Goal: Information Seeking & Learning: Learn about a topic

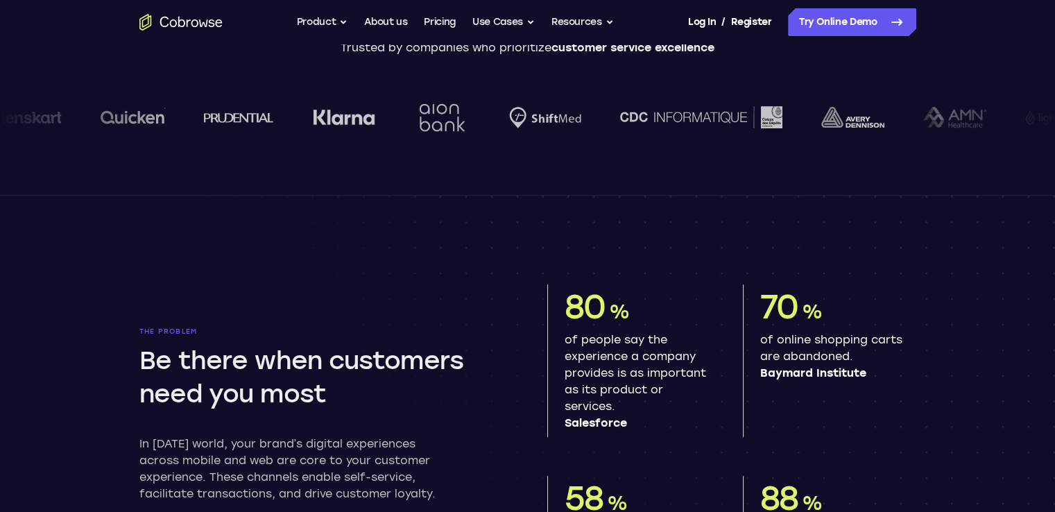
scroll to position [693, 0]
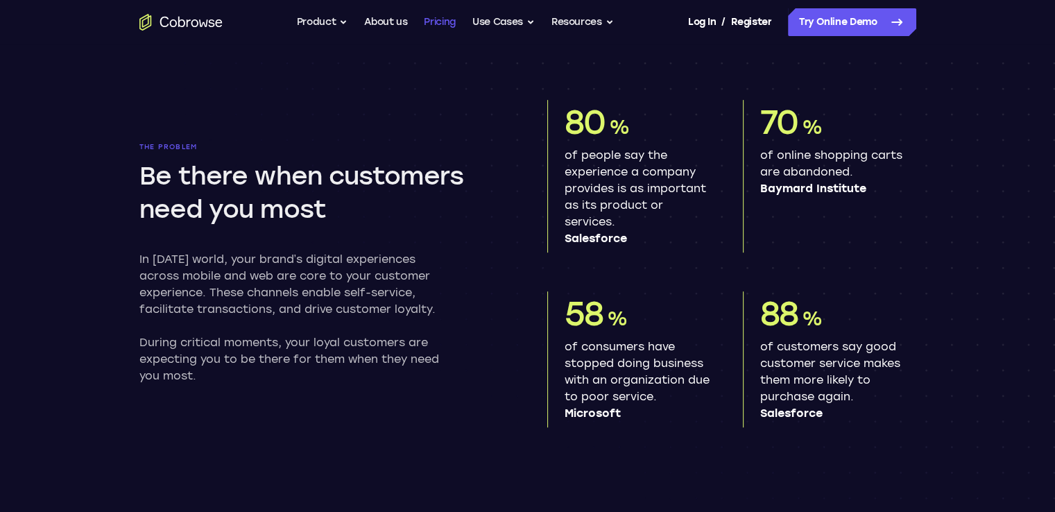
click at [435, 18] on link "Pricing" at bounding box center [440, 22] width 32 height 28
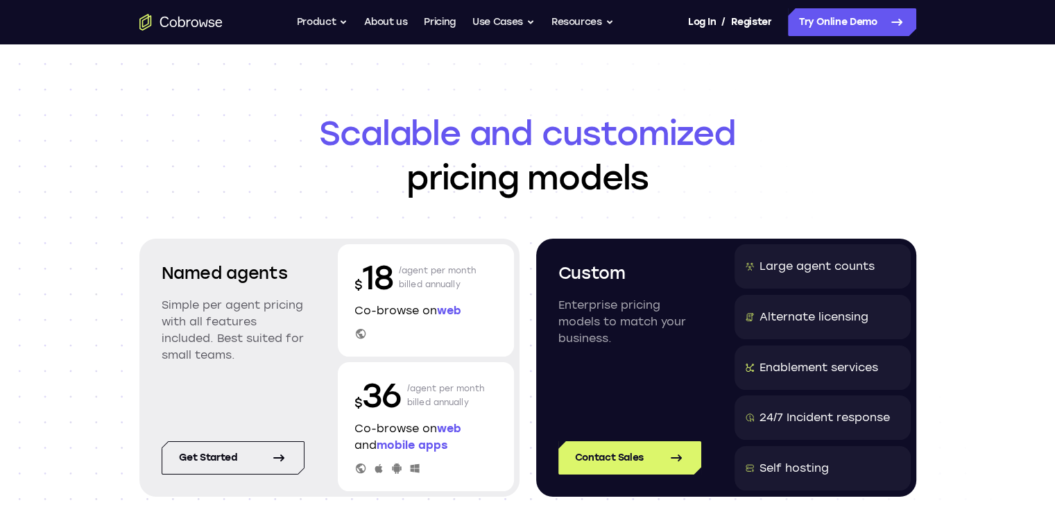
click at [212, 17] on icon "Go to the home page" at bounding box center [180, 22] width 83 height 17
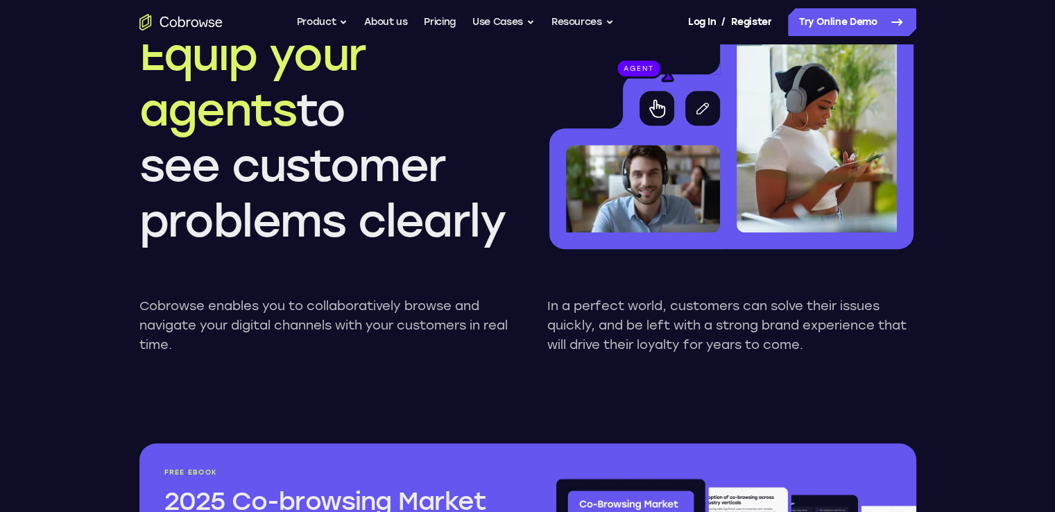
scroll to position [1456, 0]
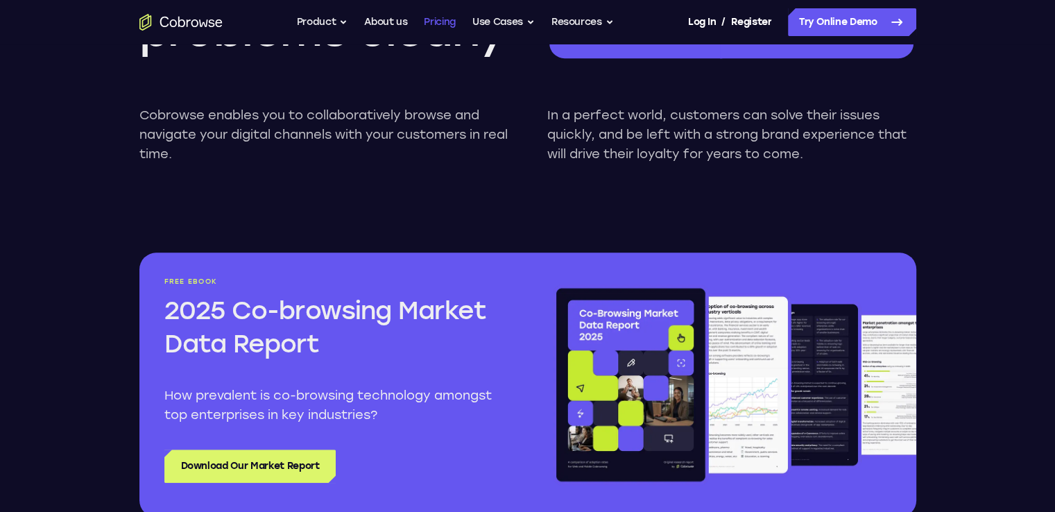
click at [424, 16] on link "Pricing" at bounding box center [440, 22] width 32 height 28
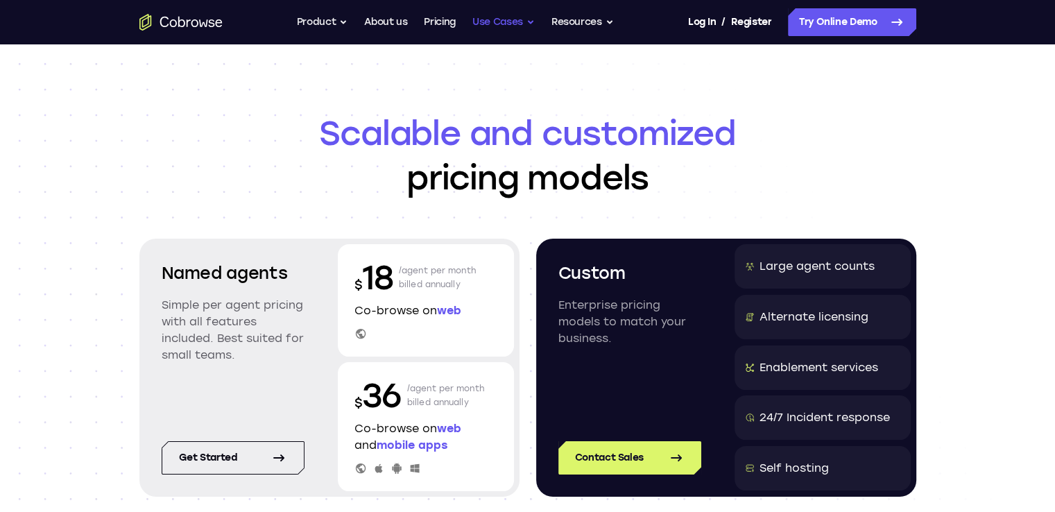
click at [494, 20] on button "Use Cases" at bounding box center [503, 22] width 62 height 28
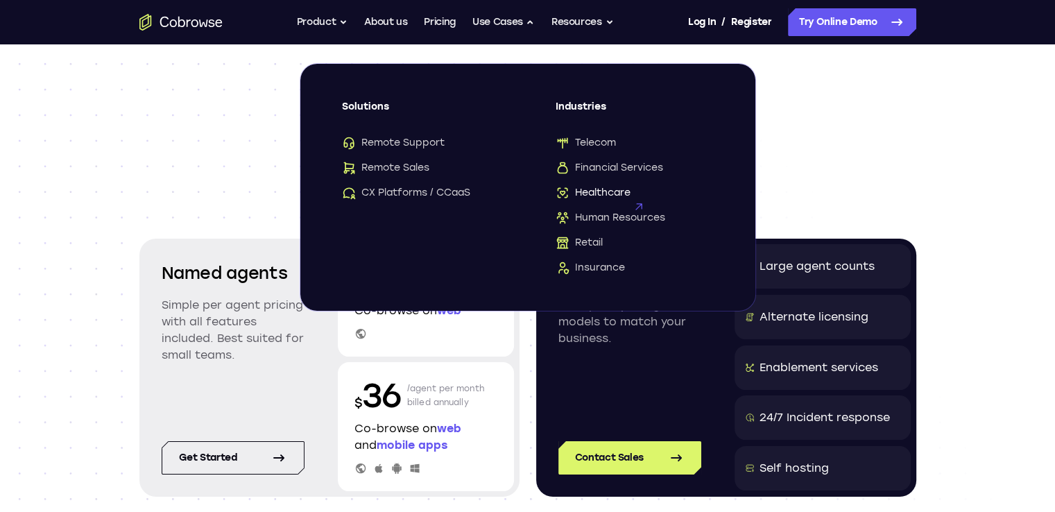
click at [571, 186] on span "Healthcare" at bounding box center [592, 193] width 75 height 14
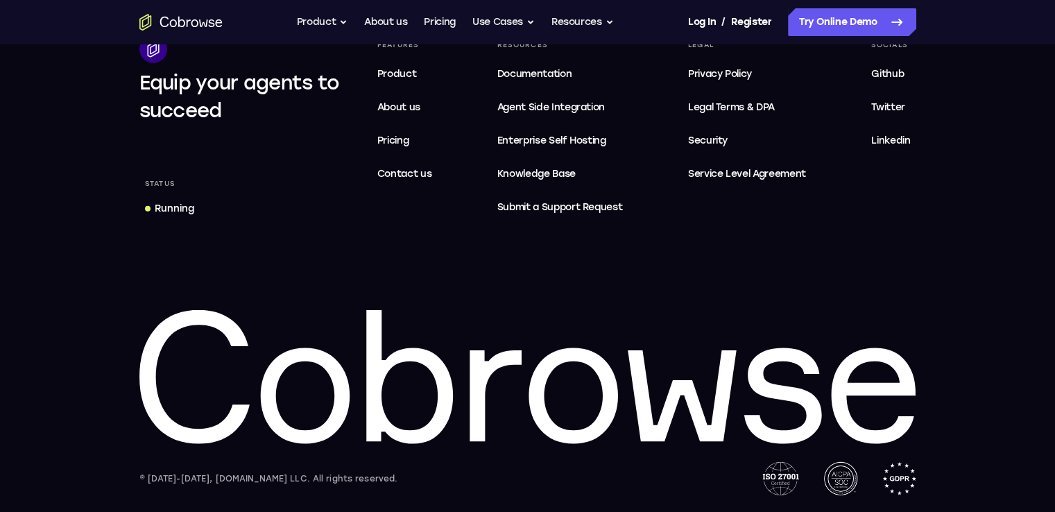
scroll to position [3915, 0]
